Goal: Task Accomplishment & Management: Manage account settings

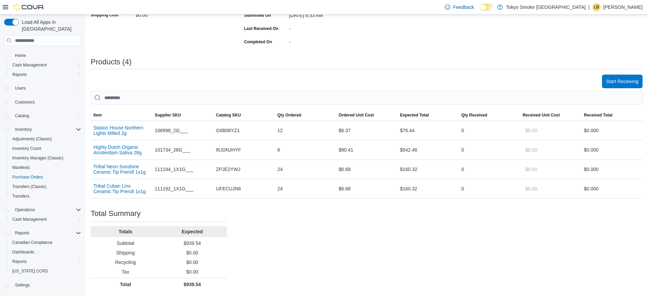
scroll to position [173, 0]
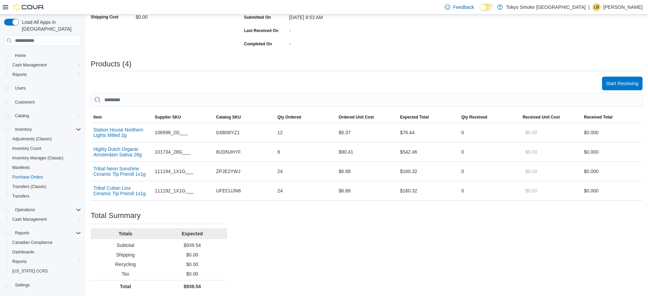
click at [174, 159] on td "Supplier SKU 101734_28G___" at bounding box center [182, 151] width 61 height 19
click at [635, 87] on span "Start Receiving" at bounding box center [622, 83] width 32 height 14
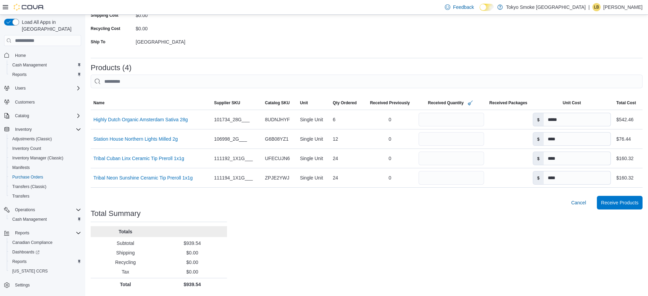
scroll to position [145, 0]
click at [618, 203] on span "Receive Products" at bounding box center [619, 203] width 37 height 7
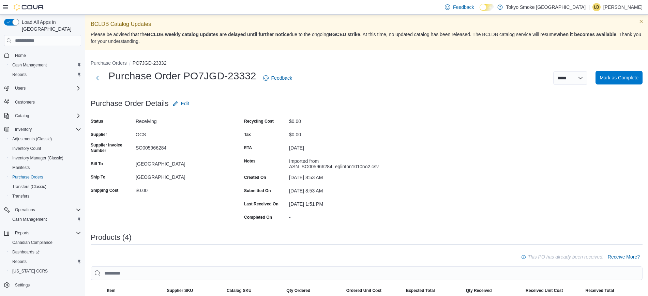
click at [624, 80] on span "Mark as Complete" at bounding box center [618, 77] width 39 height 7
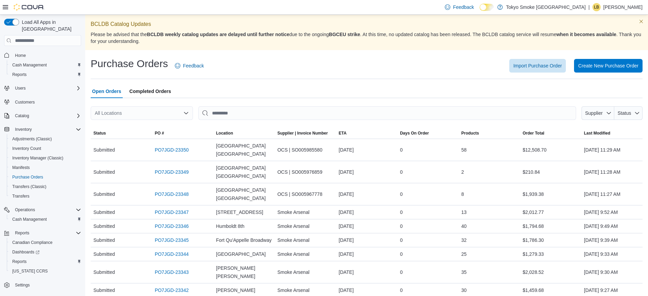
click at [159, 113] on div "All Locations" at bounding box center [142, 113] width 102 height 14
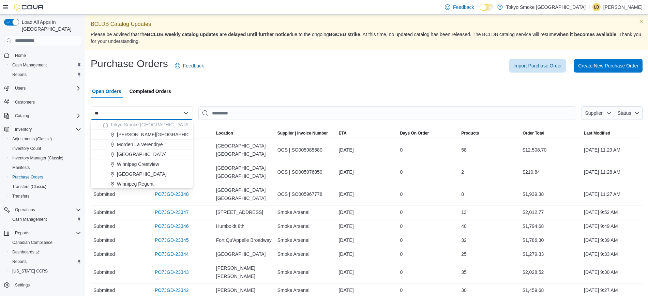
type input "***"
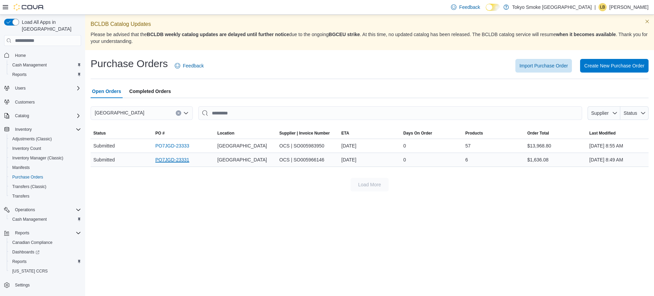
click at [162, 160] on link "PO7JGD-23331" at bounding box center [172, 160] width 34 height 8
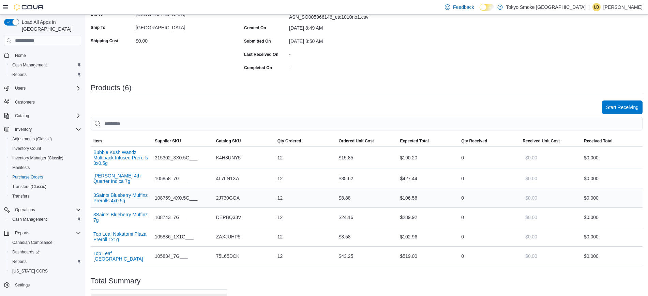
scroll to position [151, 0]
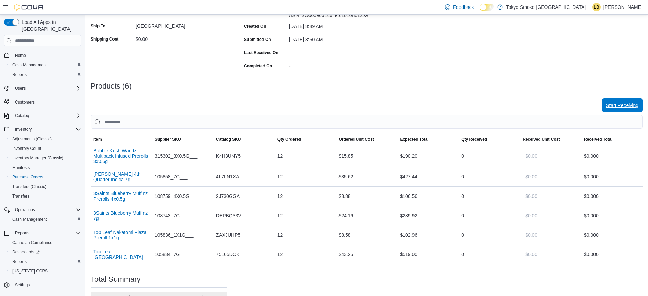
click at [638, 102] on span "Start Receiving" at bounding box center [622, 105] width 32 height 14
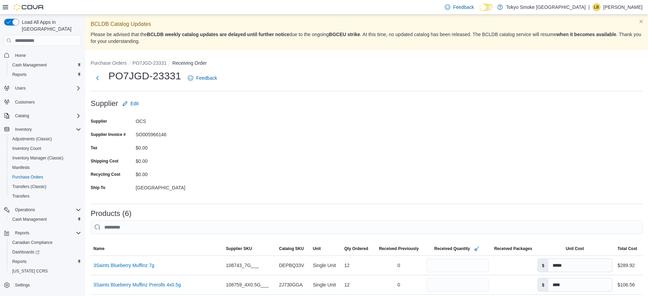
scroll to position [185, 0]
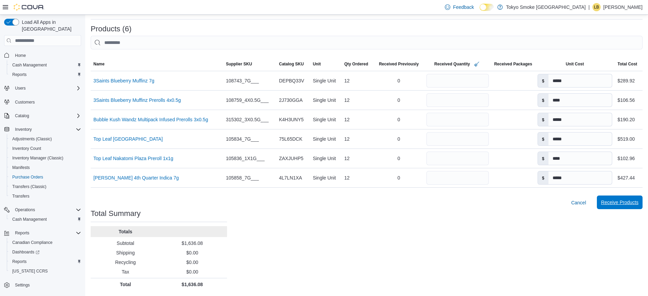
click at [624, 202] on span "Receive Products" at bounding box center [619, 202] width 37 height 7
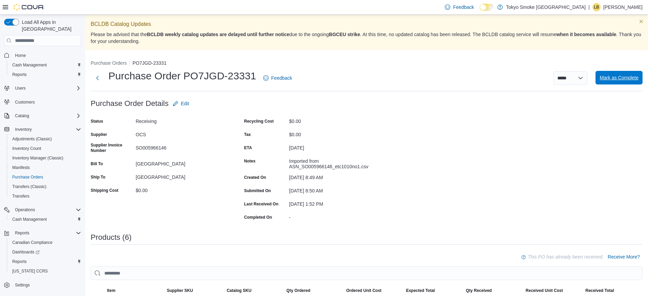
click at [625, 76] on span "Mark as Complete" at bounding box center [618, 77] width 39 height 7
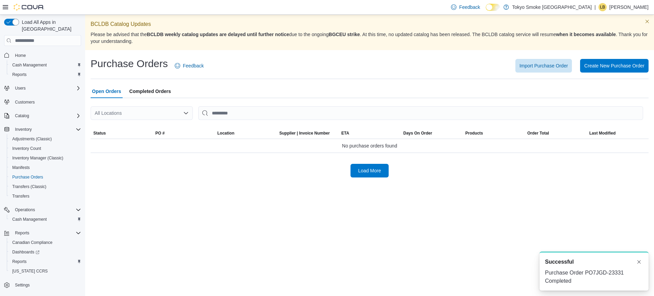
click at [158, 110] on div "All Locations" at bounding box center [142, 113] width 102 height 14
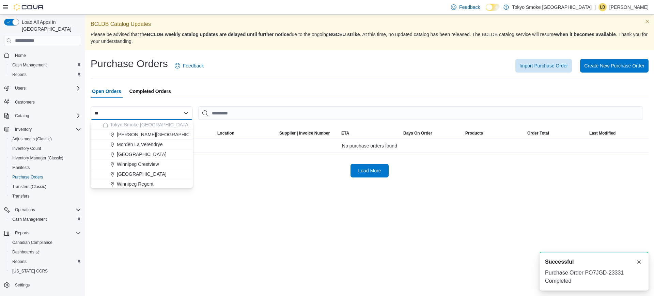
type input "***"
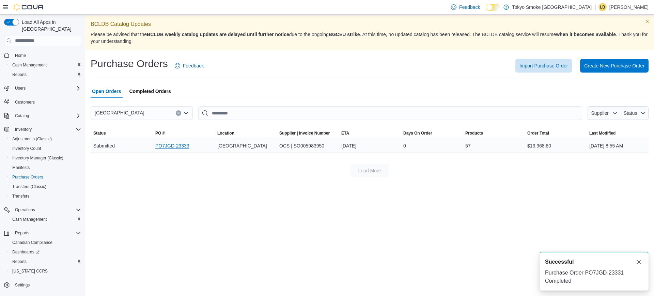
click at [161, 144] on link "PO7JGD-23333" at bounding box center [172, 146] width 34 height 8
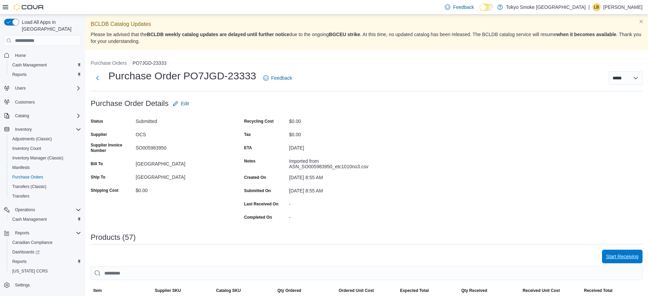
click at [632, 255] on span "Start Receiving" at bounding box center [622, 256] width 32 height 7
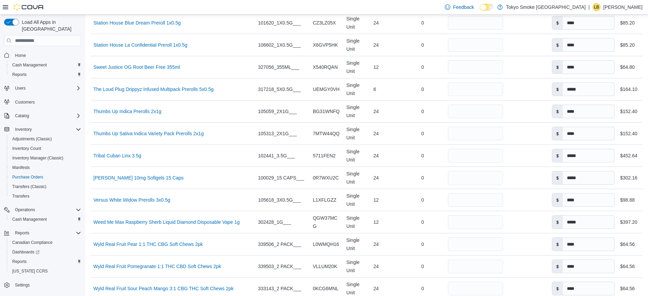
scroll to position [1331, 0]
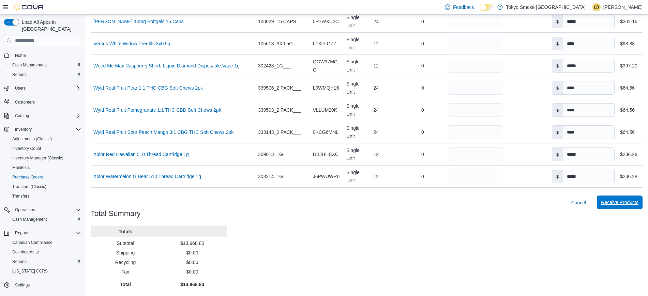
click at [634, 201] on span "Receive Products" at bounding box center [619, 202] width 37 height 7
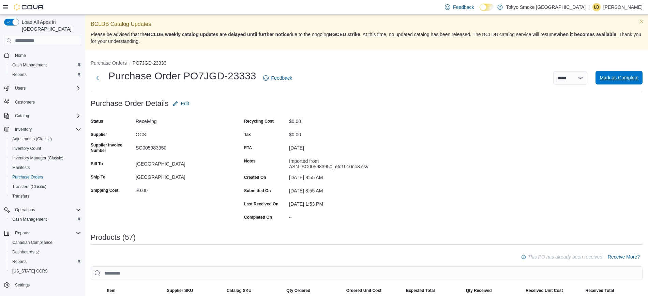
click at [619, 81] on span "Mark as Complete" at bounding box center [618, 78] width 39 height 14
